Goal: Task Accomplishment & Management: Use online tool/utility

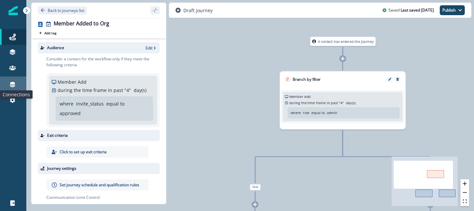
click at [13, 83] on icon at bounding box center [12, 84] width 5 height 5
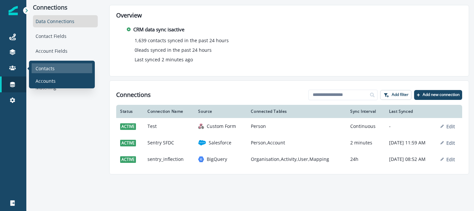
click at [53, 68] on p "Contacts" at bounding box center [45, 68] width 19 height 7
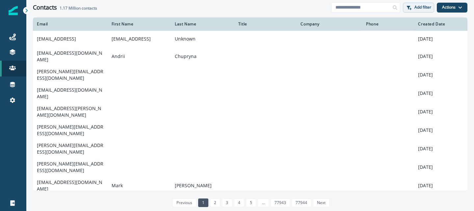
click at [415, 8] on p "Add filter" at bounding box center [423, 7] width 17 height 5
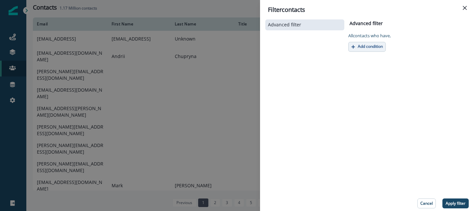
click at [370, 45] on p "Add condition" at bounding box center [370, 46] width 25 height 5
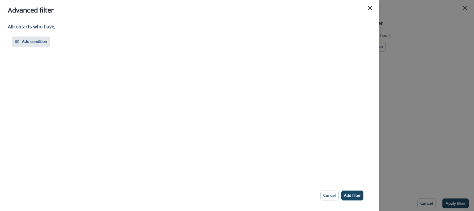
click at [37, 46] on button "Add condition" at bounding box center [31, 42] width 38 height 10
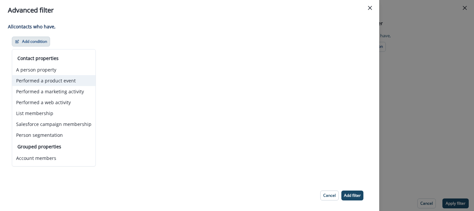
click at [52, 83] on button "Performed a product event" at bounding box center [53, 80] width 83 height 11
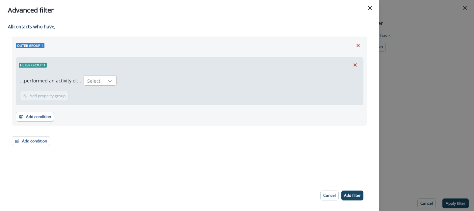
click at [108, 81] on icon at bounding box center [110, 81] width 4 height 2
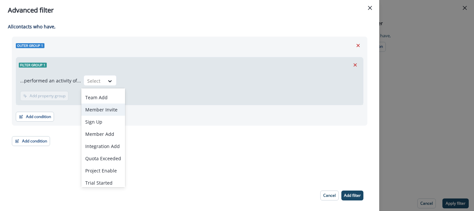
scroll to position [14, 0]
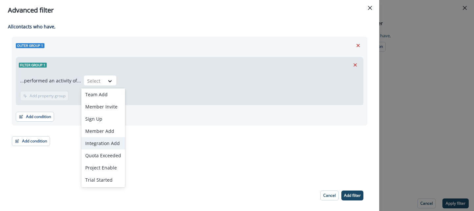
click at [104, 142] on div "Integration Add" at bounding box center [103, 143] width 44 height 12
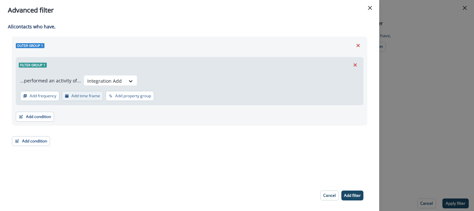
click at [91, 95] on p "Add time frame" at bounding box center [85, 96] width 29 height 5
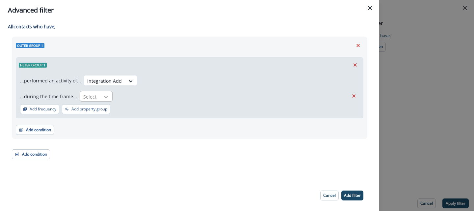
click at [104, 97] on icon at bounding box center [106, 97] width 4 height 2
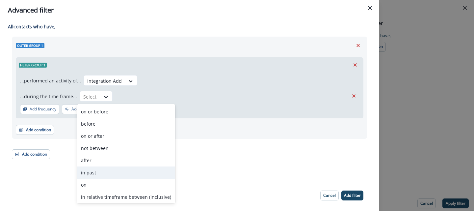
click at [92, 168] on div "in past" at bounding box center [126, 172] width 98 height 12
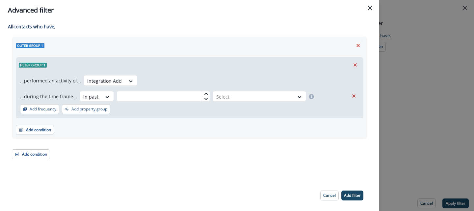
click at [141, 89] on div "...performed an activity of... Integration Add ...during the time frame... opti…" at bounding box center [189, 88] width 339 height 26
click at [140, 94] on input "text" at bounding box center [164, 96] width 94 height 11
click at [202, 96] on div at bounding box center [206, 98] width 8 height 5
type input "*"
click at [226, 96] on div at bounding box center [253, 97] width 74 height 8
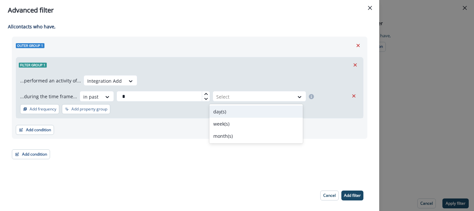
click at [221, 115] on div "day(s)" at bounding box center [256, 111] width 94 height 12
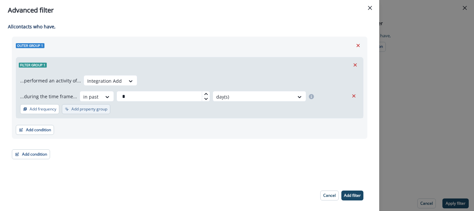
click at [77, 109] on p "Add property group" at bounding box center [89, 109] width 36 height 5
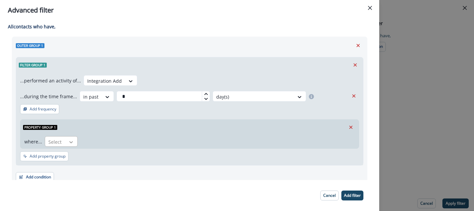
click at [69, 139] on icon at bounding box center [71, 142] width 6 height 7
click at [62, 171] on div "provider" at bounding box center [60, 169] width 33 height 12
click at [106, 145] on div at bounding box center [112, 141] width 12 height 11
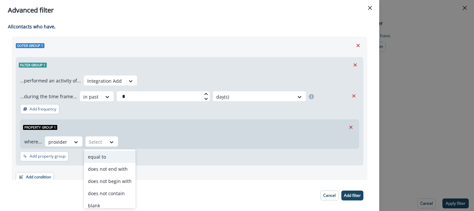
click at [107, 154] on div "equal to" at bounding box center [110, 157] width 52 height 12
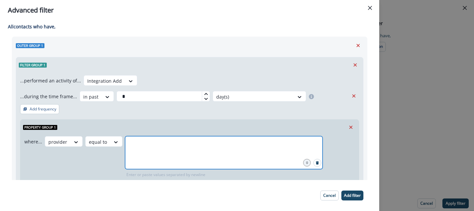
click at [133, 145] on input "text" at bounding box center [224, 144] width 196 height 13
type input "*****"
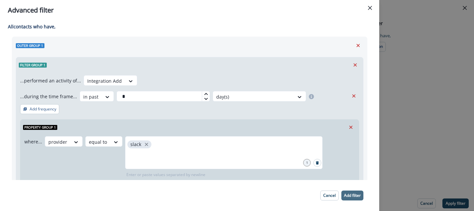
click at [347, 194] on p "Add filter" at bounding box center [352, 195] width 17 height 5
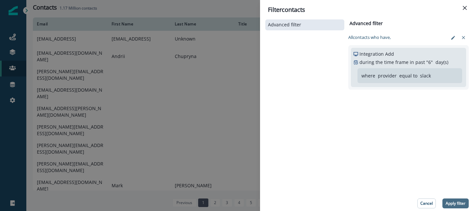
click at [451, 201] on p "Apply filter" at bounding box center [456, 203] width 20 height 5
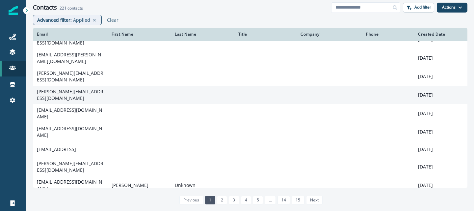
scroll to position [12, 0]
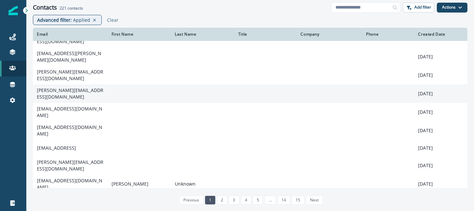
click at [96, 87] on td "[PERSON_NAME][EMAIL_ADDRESS][DOMAIN_NAME]" at bounding box center [70, 93] width 75 height 18
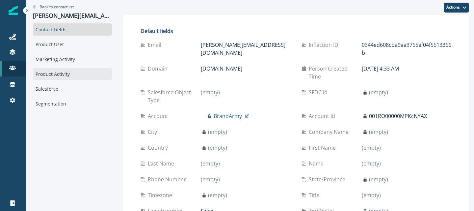
click at [55, 75] on div "Product Activity" at bounding box center [72, 74] width 79 height 12
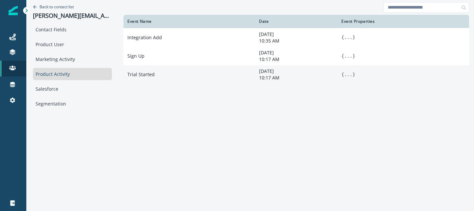
click at [344, 76] on button "..." at bounding box center [348, 74] width 8 height 7
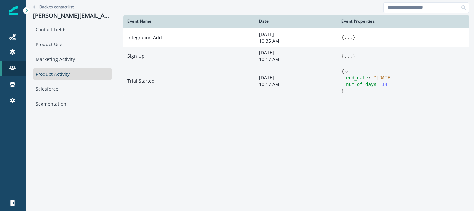
click at [344, 57] on button "..." at bounding box center [348, 56] width 8 height 7
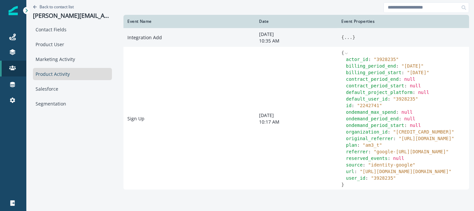
click at [344, 38] on button "..." at bounding box center [348, 37] width 8 height 7
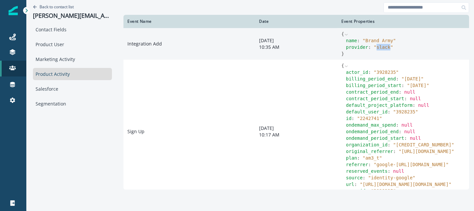
drag, startPoint x: 363, startPoint y: 46, endPoint x: 377, endPoint y: 46, distance: 14.2
click at [377, 46] on span "" slack "" at bounding box center [383, 46] width 19 height 5
click at [230, 53] on td "Integration Add" at bounding box center [190, 44] width 132 height 32
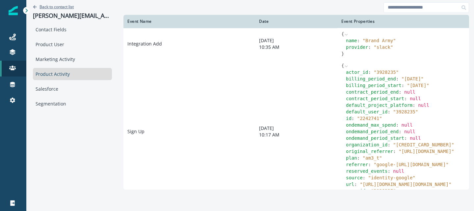
click at [60, 8] on p "Back to contact list" at bounding box center [57, 7] width 34 height 6
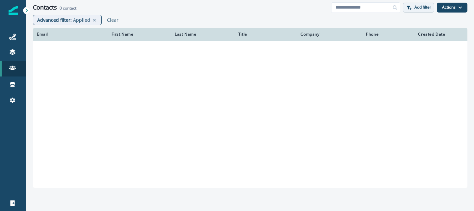
click at [419, 9] on p "Add filter" at bounding box center [423, 7] width 17 height 5
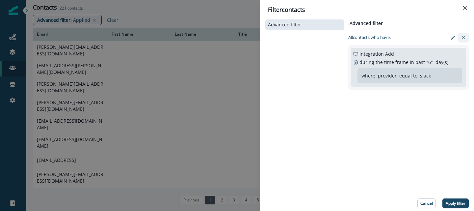
click at [463, 38] on icon "clear-filter" at bounding box center [463, 37] width 3 height 3
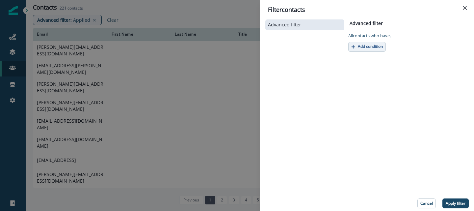
click at [369, 48] on p "Add condition" at bounding box center [370, 46] width 25 height 5
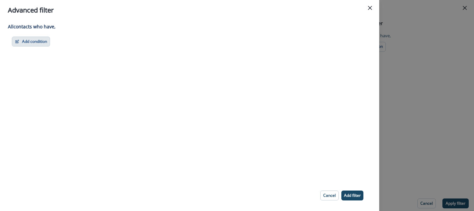
click at [38, 44] on button "Add condition" at bounding box center [31, 42] width 38 height 10
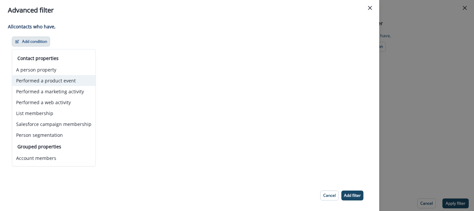
click at [45, 83] on button "Performed a product event" at bounding box center [53, 80] width 83 height 11
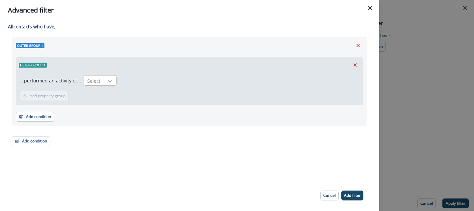
click at [104, 83] on div at bounding box center [109, 81] width 11 height 7
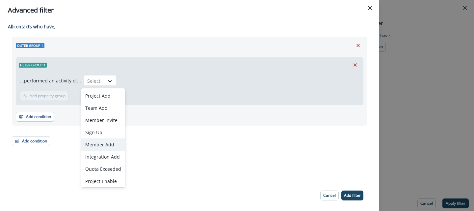
click at [96, 142] on div "Member Add" at bounding box center [103, 144] width 44 height 12
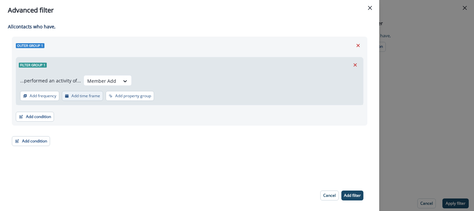
click at [91, 94] on p "Add time frame" at bounding box center [85, 96] width 29 height 5
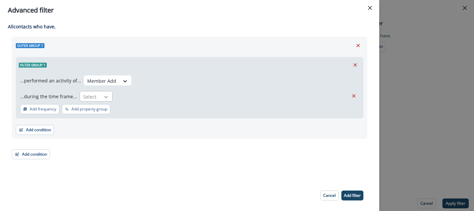
click at [104, 97] on icon at bounding box center [106, 97] width 6 height 7
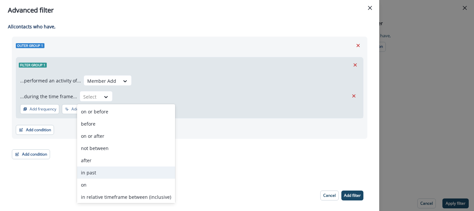
click at [94, 171] on div "in past" at bounding box center [126, 172] width 98 height 12
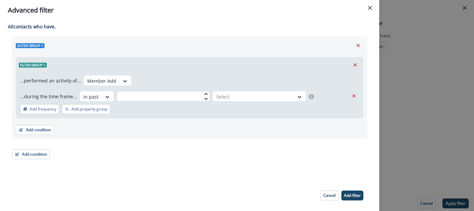
click at [178, 96] on input "text" at bounding box center [164, 96] width 94 height 11
click at [172, 94] on input "text" at bounding box center [164, 96] width 94 height 11
click at [354, 64] on icon "Remove" at bounding box center [355, 64] width 3 height 3
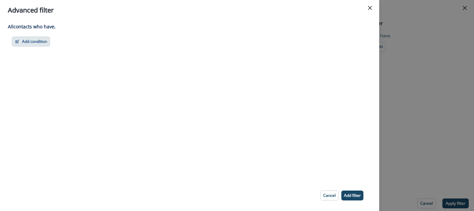
click at [39, 38] on button "Add condition" at bounding box center [31, 42] width 38 height 10
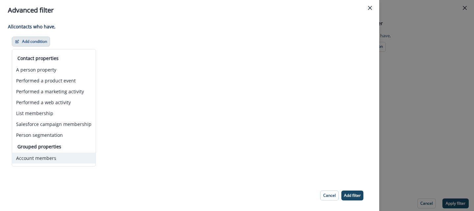
click at [40, 156] on button "Account members" at bounding box center [53, 157] width 83 height 11
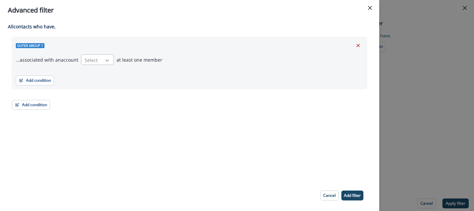
click at [102, 58] on div at bounding box center [107, 60] width 11 height 7
click at [93, 83] on div "having" at bounding box center [96, 87] width 33 height 12
click at [38, 81] on button "Add condition" at bounding box center [35, 80] width 38 height 10
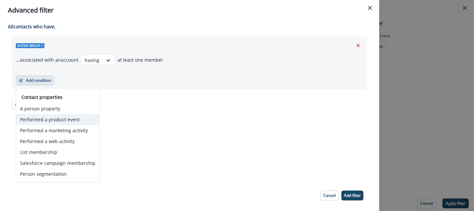
click at [51, 117] on button "Performed a product event" at bounding box center [57, 119] width 83 height 11
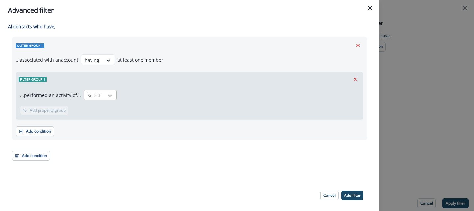
click at [107, 96] on icon at bounding box center [110, 95] width 6 height 7
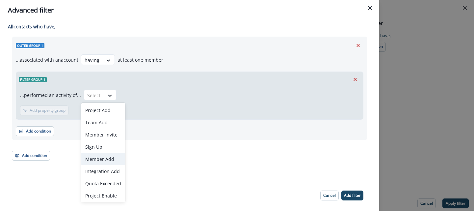
click at [100, 161] on div "Member Add" at bounding box center [103, 159] width 44 height 12
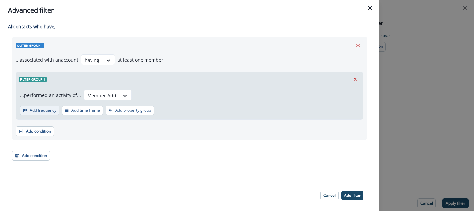
click at [41, 112] on p "Add frequency" at bounding box center [43, 110] width 27 height 5
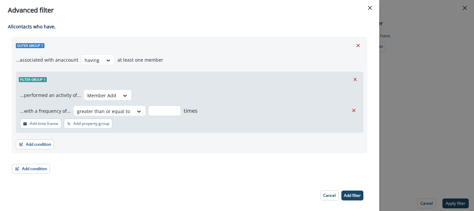
click at [155, 110] on input "number" at bounding box center [164, 110] width 33 height 11
click at [136, 112] on icon at bounding box center [139, 111] width 6 height 7
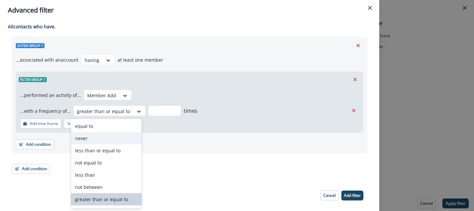
click at [156, 133] on div "Add condition Contact properties A person property Performed a product event Pe…" at bounding box center [190, 141] width 348 height 16
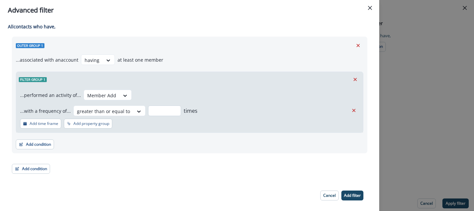
click at [160, 111] on input "number" at bounding box center [164, 110] width 33 height 11
click at [133, 110] on div at bounding box center [138, 111] width 11 height 7
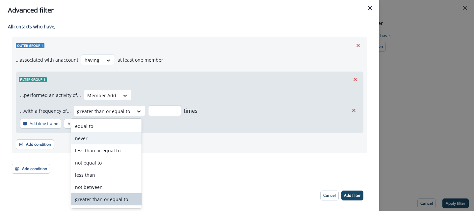
click at [163, 105] on input "number" at bounding box center [164, 110] width 33 height 11
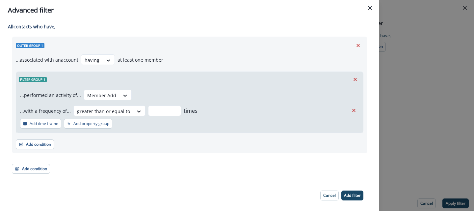
click at [201, 100] on div "...performed an activity of... Member Add ...with a frequency of... greater tha…" at bounding box center [189, 103] width 339 height 26
click at [120, 97] on div at bounding box center [125, 95] width 11 height 7
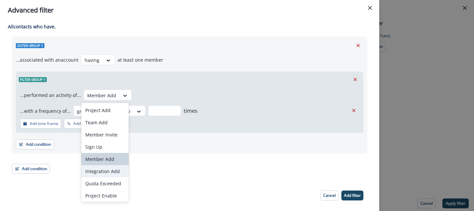
scroll to position [14, 0]
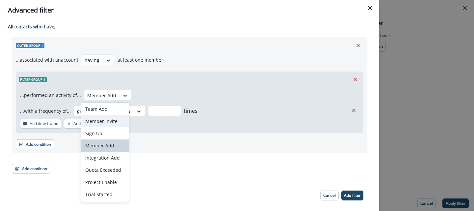
click at [108, 122] on div "Member Invite" at bounding box center [104, 121] width 47 height 12
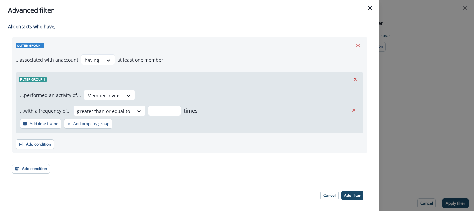
click at [153, 106] on input "*" at bounding box center [164, 110] width 33 height 11
type input "*"
click at [47, 125] on p "Add time frame" at bounding box center [44, 123] width 29 height 5
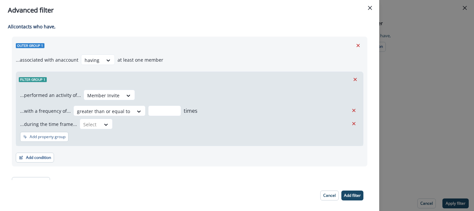
click at [103, 130] on div "...performed an activity of... Member Invite ...with a frequency of... greater …" at bounding box center [189, 116] width 347 height 59
click at [105, 126] on icon at bounding box center [106, 124] width 6 height 7
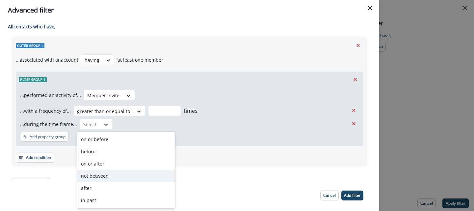
scroll to position [20, 0]
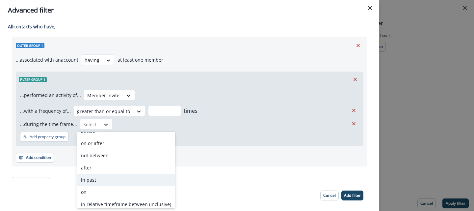
click at [99, 179] on div "in past" at bounding box center [126, 180] width 98 height 12
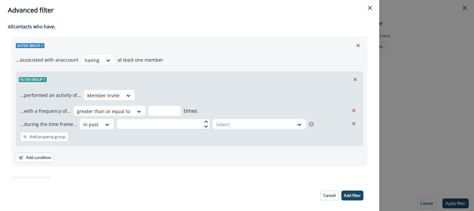
click at [159, 124] on input "text" at bounding box center [164, 124] width 94 height 11
type input "**"
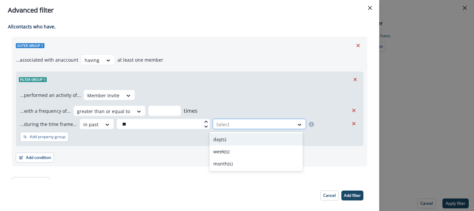
click at [253, 127] on div at bounding box center [253, 124] width 74 height 8
click at [229, 143] on div "day(s)" at bounding box center [256, 139] width 94 height 12
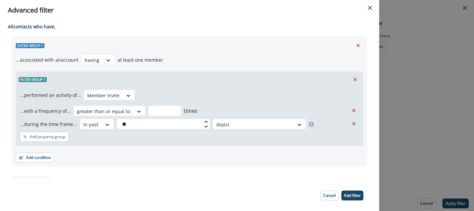
click at [192, 139] on div "...performed an activity of... Member Invite ...with a frequency of... greater …" at bounding box center [189, 116] width 347 height 59
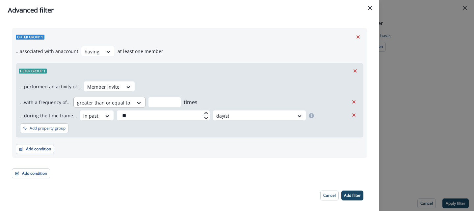
scroll to position [10, 0]
click at [31, 170] on button "Add condition" at bounding box center [31, 172] width 38 height 10
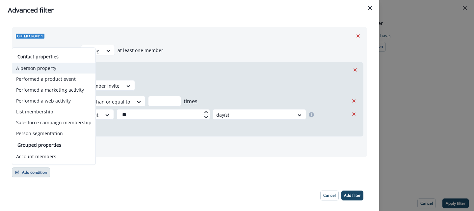
click at [44, 73] on button "A person property" at bounding box center [53, 68] width 83 height 11
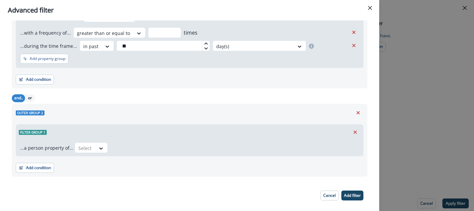
scroll to position [83, 0]
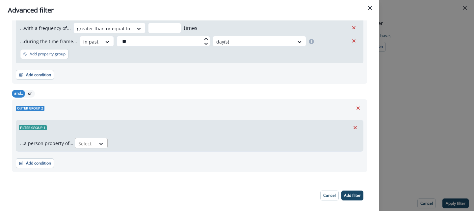
click at [90, 144] on div "Select" at bounding box center [85, 143] width 20 height 11
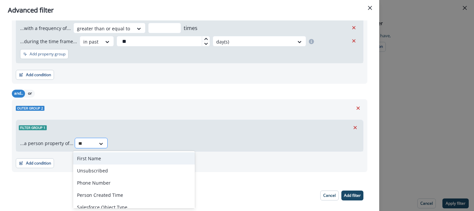
type input "****"
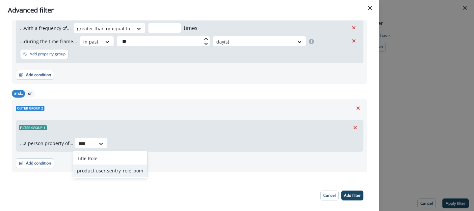
click at [94, 169] on div "product user.sentry_role_pom" at bounding box center [110, 170] width 74 height 12
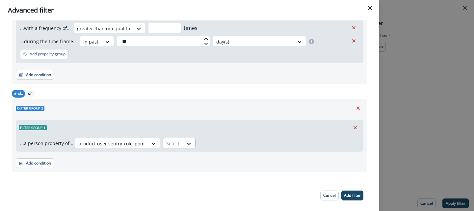
click at [169, 140] on div at bounding box center [173, 143] width 14 height 8
click at [168, 160] on div "equal to" at bounding box center [185, 158] width 52 height 12
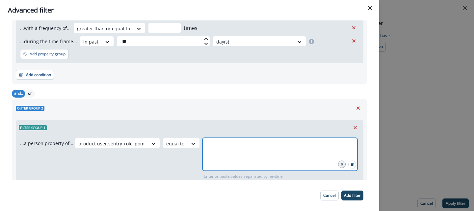
click at [230, 148] on input "text" at bounding box center [280, 145] width 153 height 13
type input "*****"
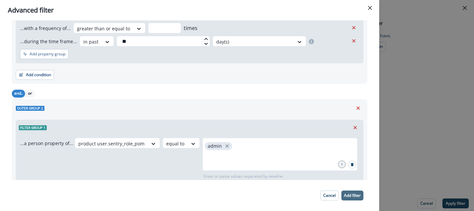
click at [353, 194] on p "Add filter" at bounding box center [352, 195] width 17 height 5
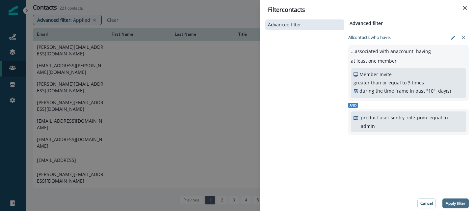
click at [455, 202] on p "Apply filter" at bounding box center [456, 203] width 20 height 5
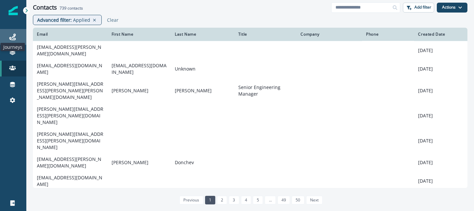
click at [14, 37] on icon at bounding box center [12, 37] width 7 height 7
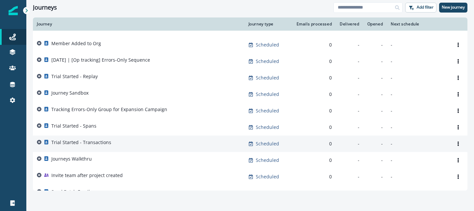
scroll to position [162, 0]
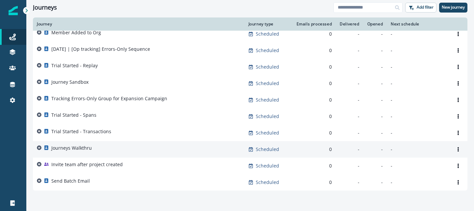
click at [83, 145] on p "Journeys Walkthru" at bounding box center [71, 148] width 41 height 7
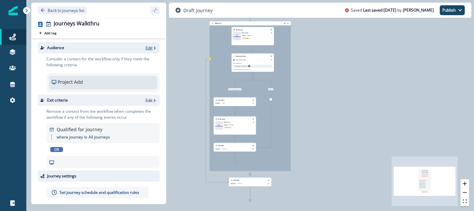
click at [153, 49] on icon "button" at bounding box center [154, 48] width 5 height 5
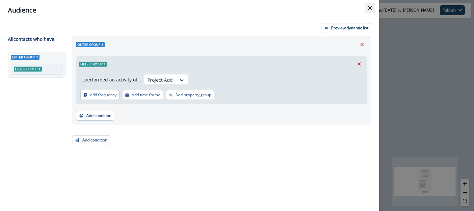
click at [370, 8] on icon "Close" at bounding box center [370, 8] width 4 height 4
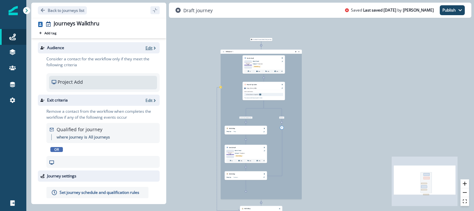
click at [151, 45] on p "Edit" at bounding box center [149, 48] width 7 height 6
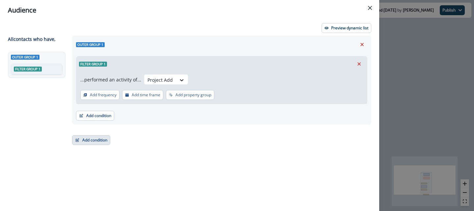
click at [84, 139] on button "Add condition" at bounding box center [91, 140] width 38 height 10
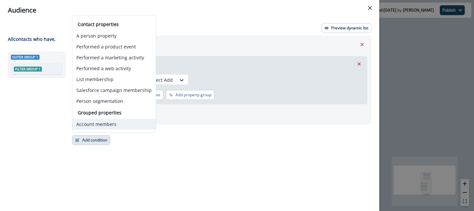
click at [107, 127] on button "Account members" at bounding box center [113, 124] width 83 height 11
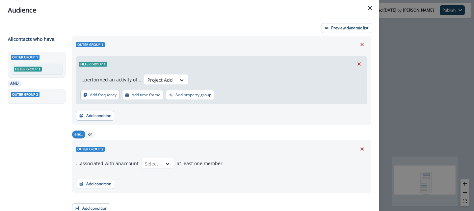
scroll to position [5, 0]
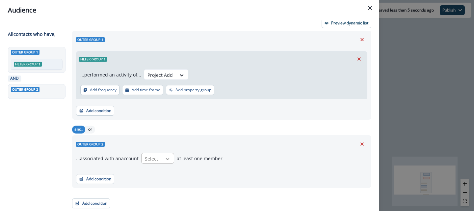
click at [165, 156] on icon at bounding box center [168, 158] width 6 height 7
click at [150, 183] on div "having" at bounding box center [156, 185] width 33 height 12
click at [107, 176] on button "Add condition" at bounding box center [95, 179] width 38 height 10
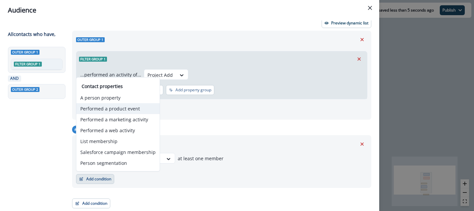
click at [112, 110] on button "Performed a product event" at bounding box center [117, 108] width 83 height 11
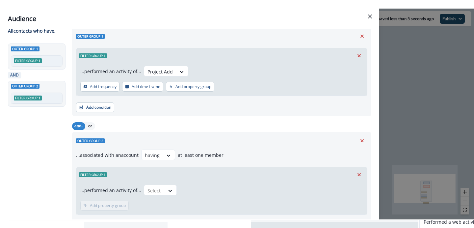
scroll to position [35, 0]
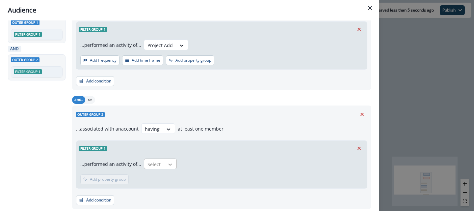
click at [168, 167] on icon at bounding box center [170, 164] width 6 height 7
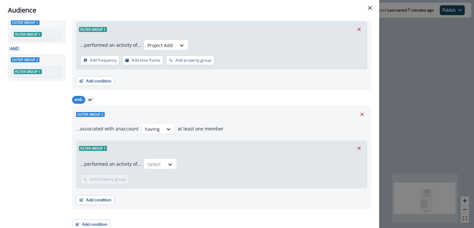
scroll to position [0, 0]
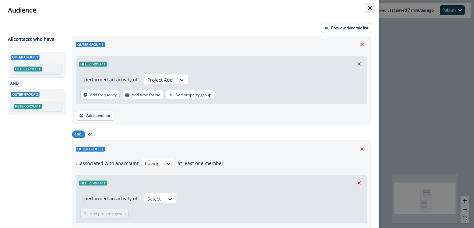
click at [374, 7] on button "Close" at bounding box center [370, 8] width 11 height 11
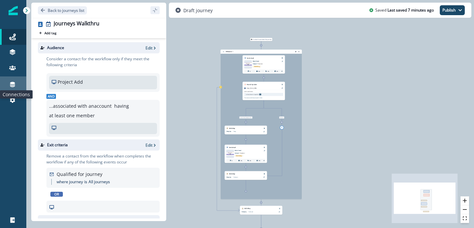
click at [13, 85] on icon at bounding box center [12, 84] width 5 height 5
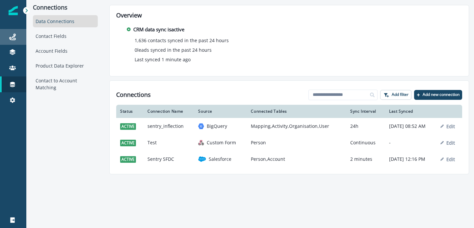
click at [12, 40] on div "Journeys" at bounding box center [13, 37] width 21 height 8
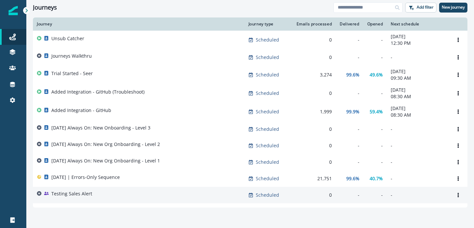
click at [78, 193] on p "Testing Sales Alert" at bounding box center [71, 193] width 41 height 7
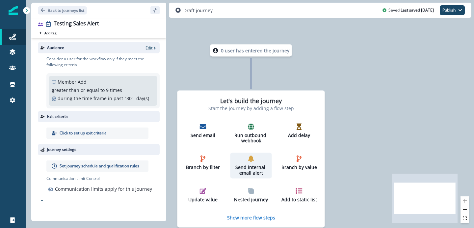
click at [247, 165] on p "Send internal email alert" at bounding box center [251, 170] width 36 height 11
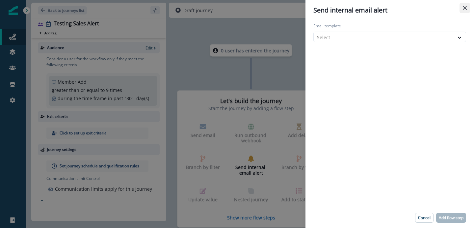
click at [466, 9] on icon "Close" at bounding box center [465, 8] width 4 height 4
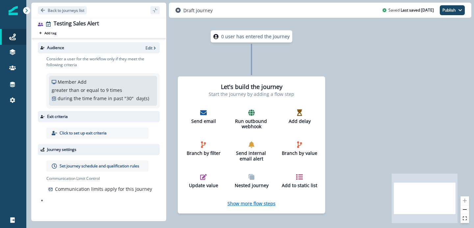
click at [250, 204] on p "Show more flow steps" at bounding box center [252, 203] width 48 height 6
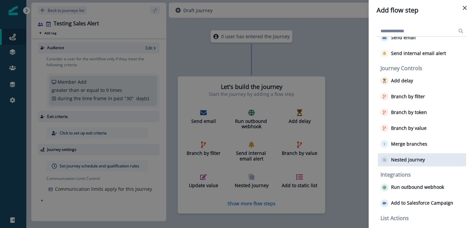
scroll to position [21, 0]
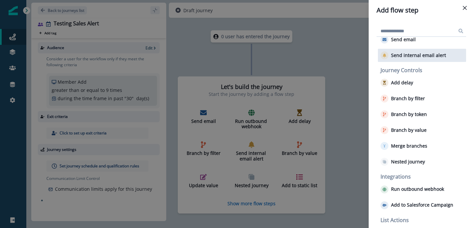
click at [434, 55] on p "Send internal email alert" at bounding box center [418, 56] width 55 height 6
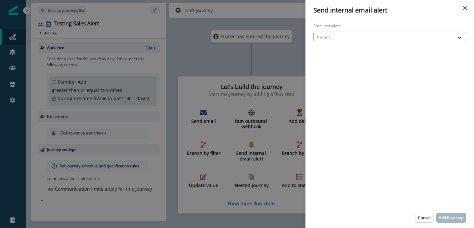
click at [398, 36] on div at bounding box center [384, 37] width 134 height 8
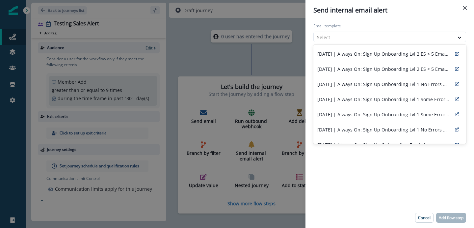
click at [402, 29] on label "Email template" at bounding box center [388, 26] width 149 height 6
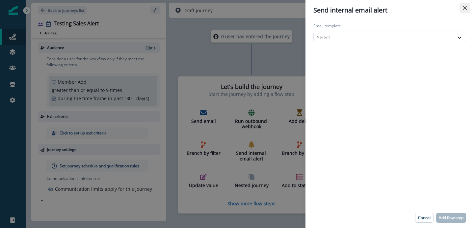
click at [463, 12] on button "Close" at bounding box center [465, 8] width 11 height 11
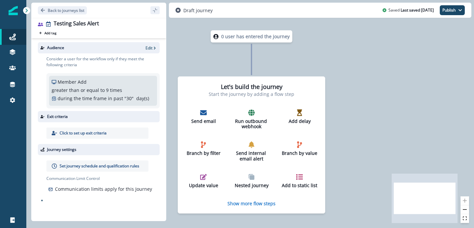
click at [450, 113] on div "0 user has entered the journey Let's build the journey Start the journey by add…" at bounding box center [250, 114] width 448 height 228
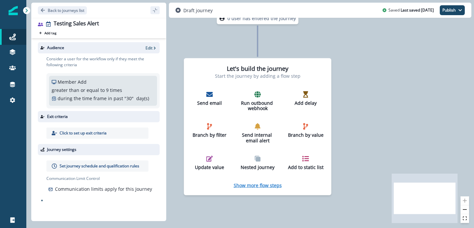
click at [251, 183] on p "Show more flow steps" at bounding box center [258, 185] width 48 height 6
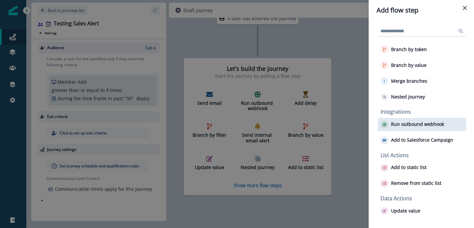
scroll to position [0, 0]
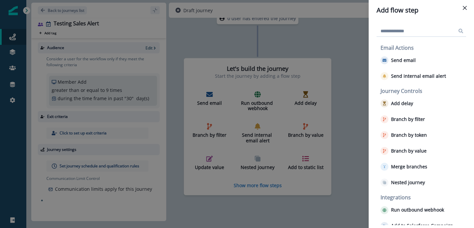
click at [433, 14] on div "Add flow step" at bounding box center [422, 10] width 90 height 10
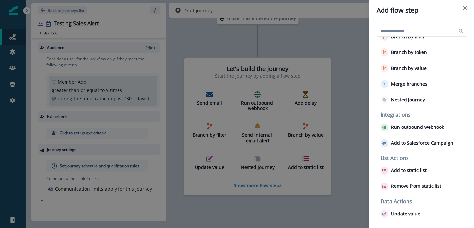
scroll to position [86, 0]
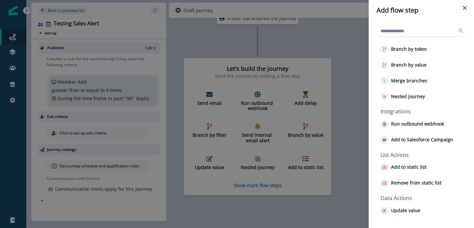
click at [340, 77] on div "Add flow step Email Actions Send email Send internal email alert Journey Contro…" at bounding box center [237, 114] width 474 height 228
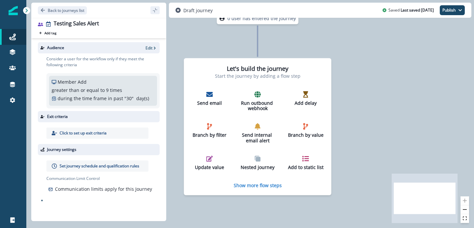
click at [356, 137] on div "0 user has entered the journey Let's build the journey Start the journey by add…" at bounding box center [250, 114] width 448 height 228
